Goal: Find specific page/section: Find specific page/section

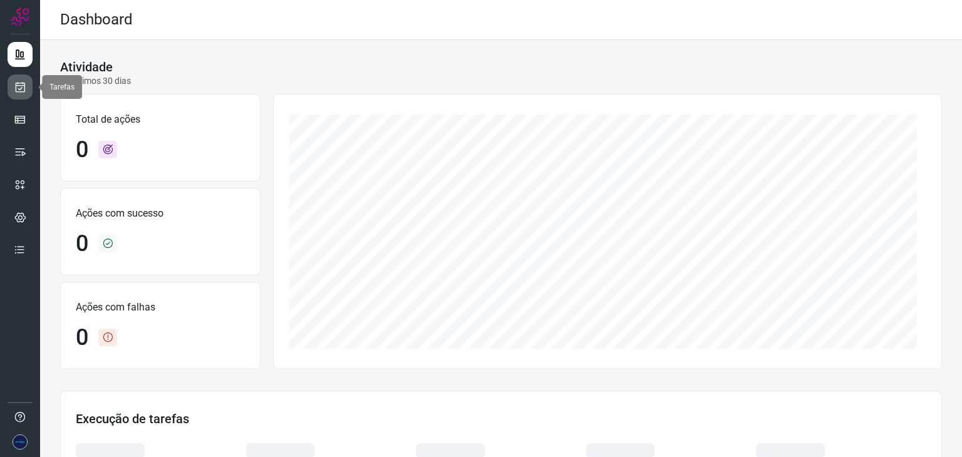
click at [25, 81] on icon at bounding box center [20, 87] width 13 height 13
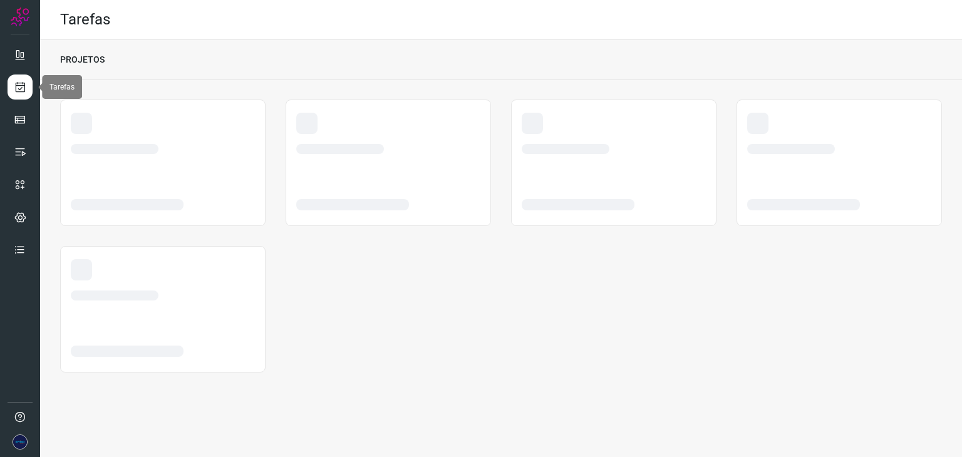
click at [18, 90] on icon at bounding box center [20, 87] width 13 height 13
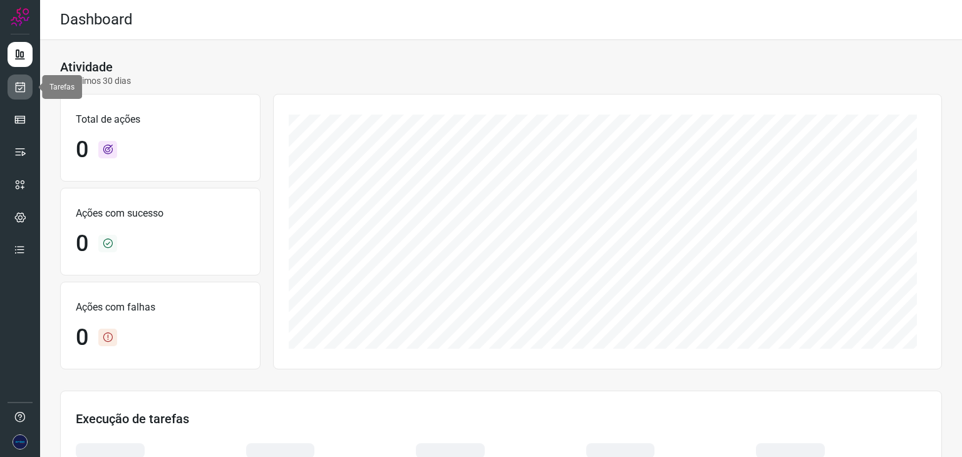
click at [20, 86] on icon at bounding box center [20, 87] width 13 height 13
